Goal: Go to known website: Go to known website

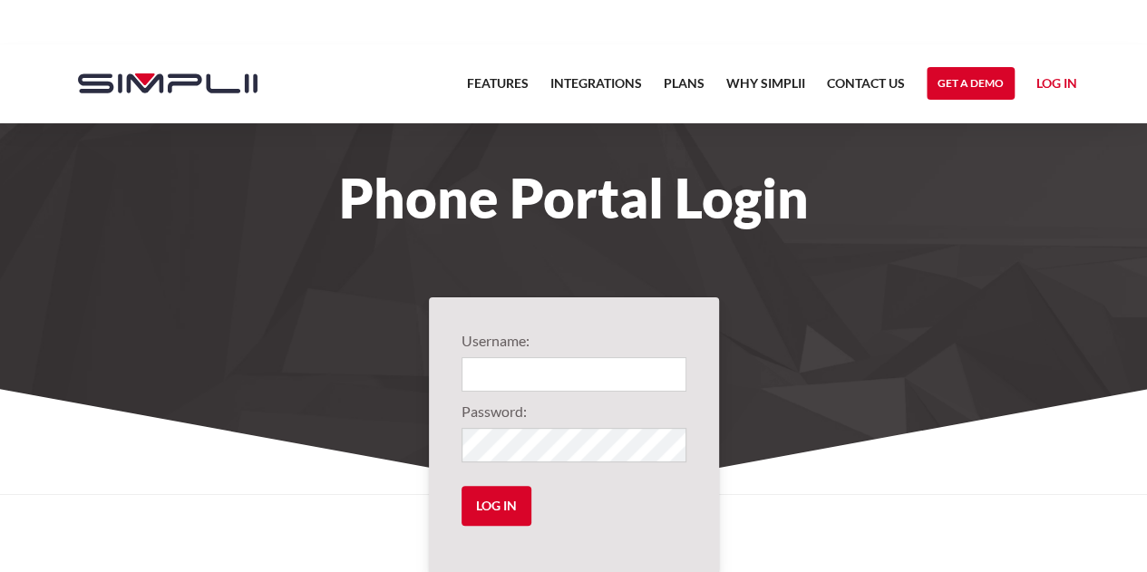
click at [1055, 77] on link "Log in" at bounding box center [1056, 86] width 41 height 27
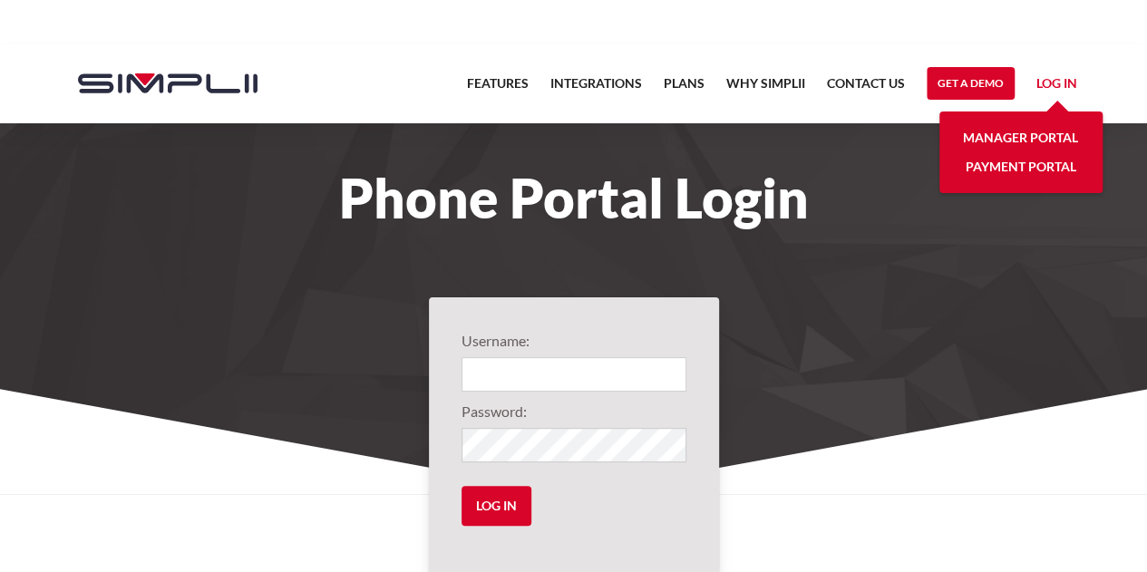
click at [1057, 136] on link "Manager Portal" at bounding box center [1020, 137] width 115 height 29
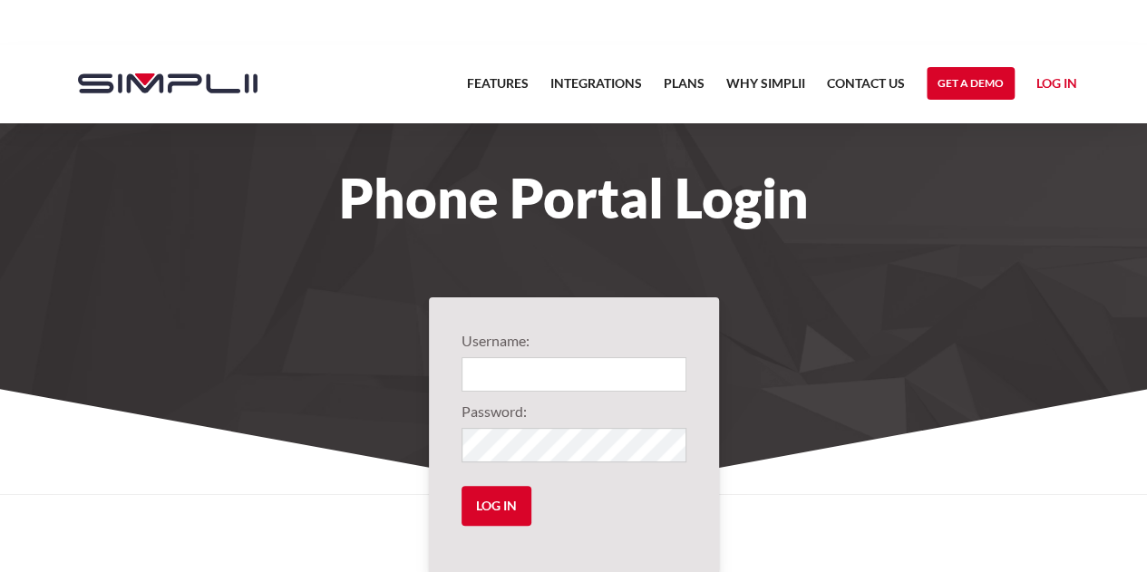
click at [1054, 79] on link "Log in" at bounding box center [1056, 86] width 41 height 27
